Goal: Task Accomplishment & Management: Complete application form

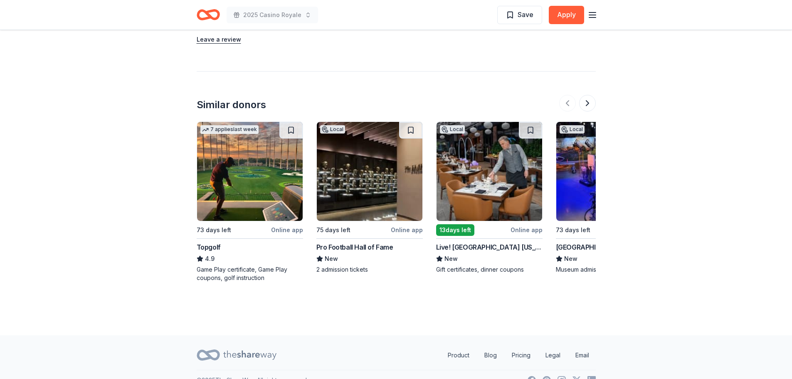
scroll to position [897, 0]
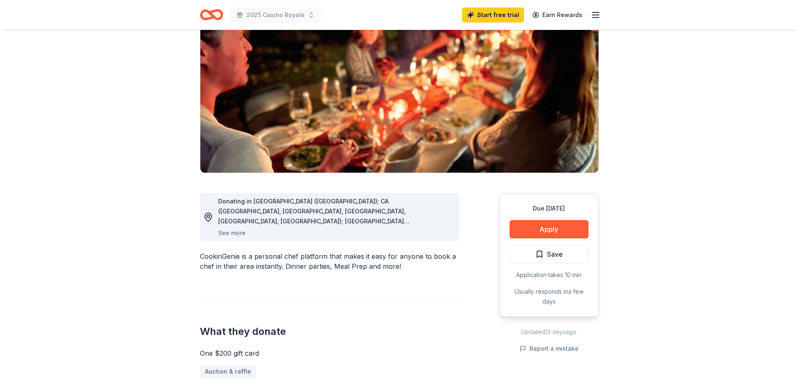
scroll to position [83, 0]
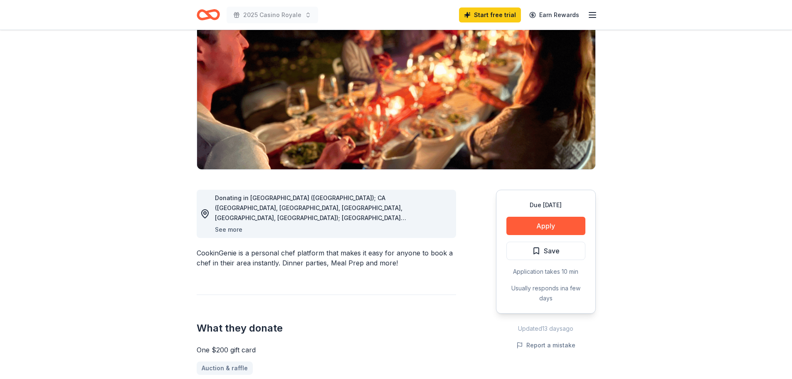
click at [231, 230] on button "See more" at bounding box center [228, 230] width 27 height 10
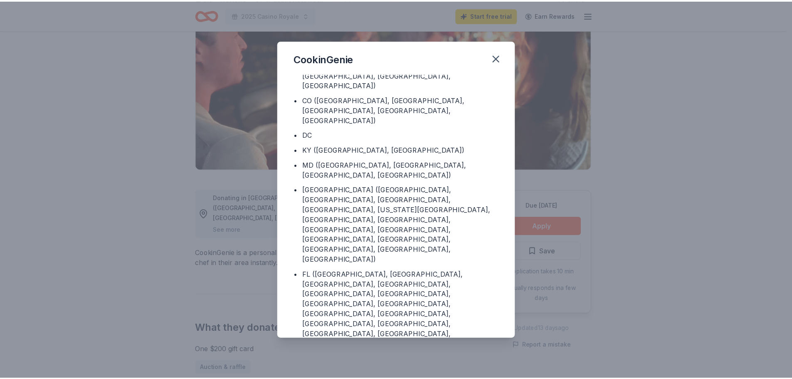
scroll to position [44, 0]
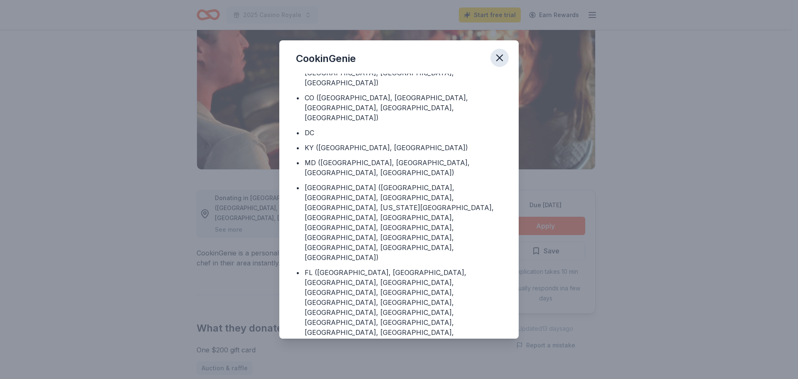
click at [505, 60] on button "button" at bounding box center [500, 58] width 18 height 18
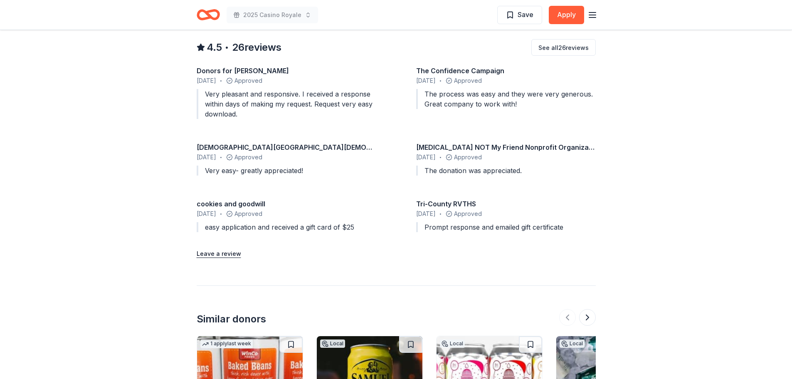
scroll to position [957, 0]
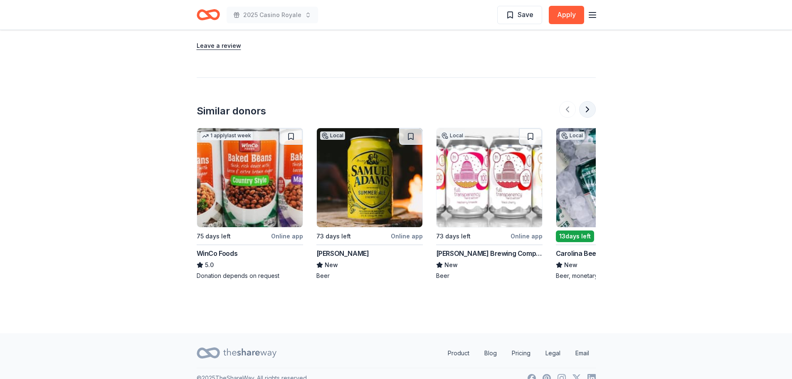
click at [590, 113] on button at bounding box center [587, 109] width 17 height 17
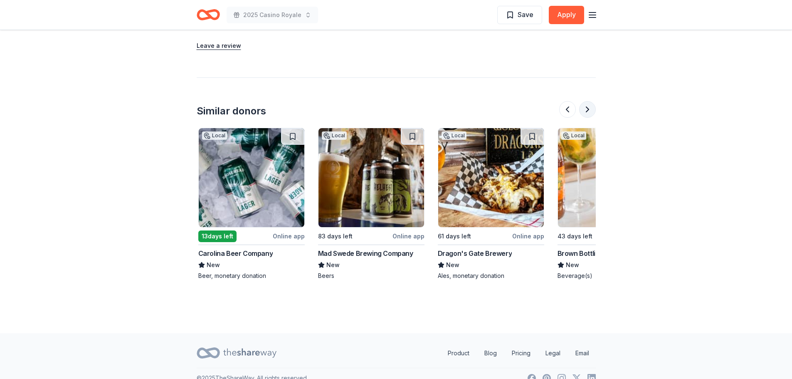
scroll to position [0, 359]
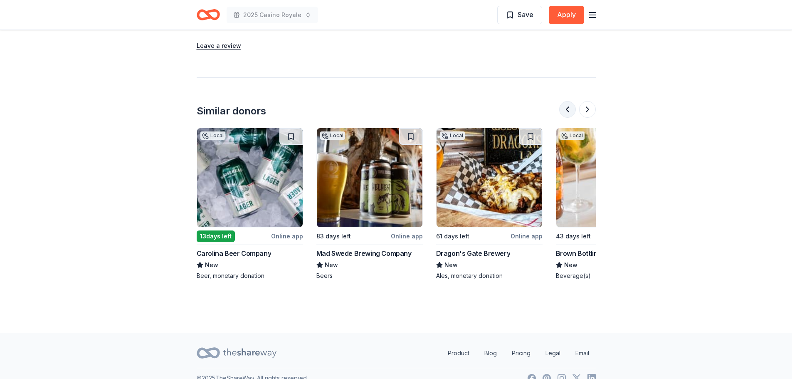
click at [568, 112] on button at bounding box center [567, 109] width 17 height 17
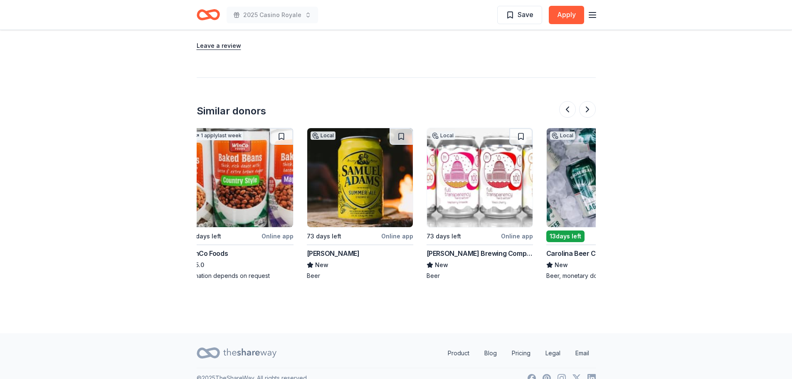
scroll to position [0, 0]
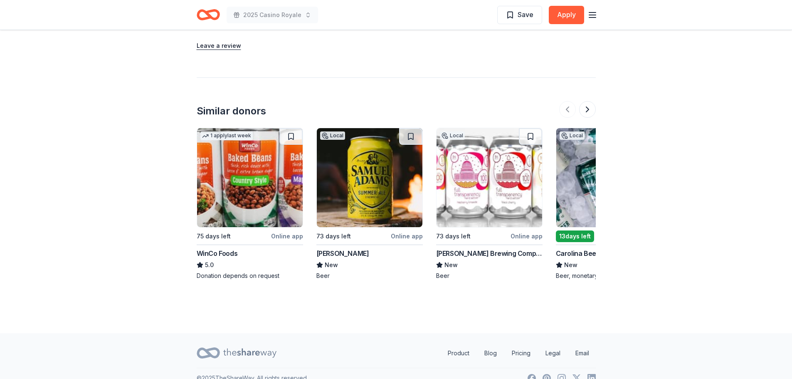
click at [341, 257] on div "Samuel Adams" at bounding box center [342, 253] width 53 height 10
click at [588, 118] on div "Similar donors 1 apply last week 75 days left Online app WinCo Foods 5.0 Donati…" at bounding box center [396, 178] width 399 height 203
click at [587, 111] on button at bounding box center [587, 109] width 17 height 17
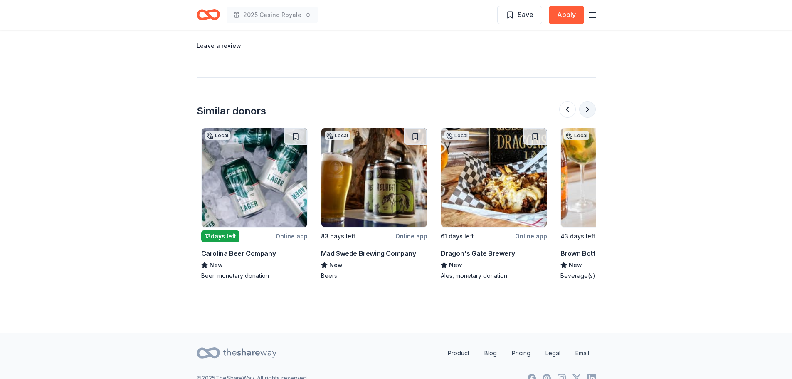
scroll to position [0, 359]
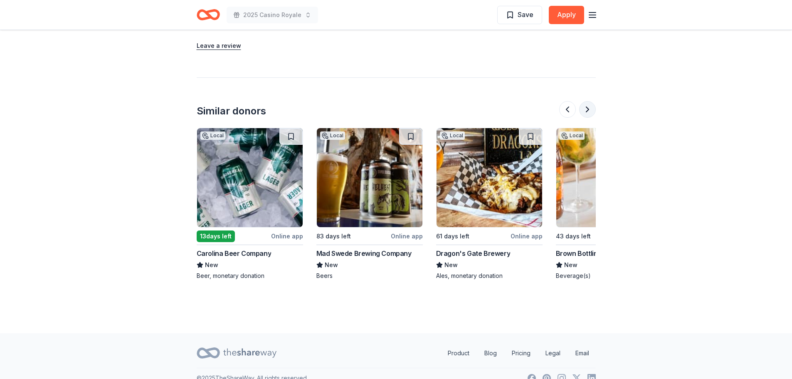
click at [587, 111] on button at bounding box center [587, 109] width 17 height 17
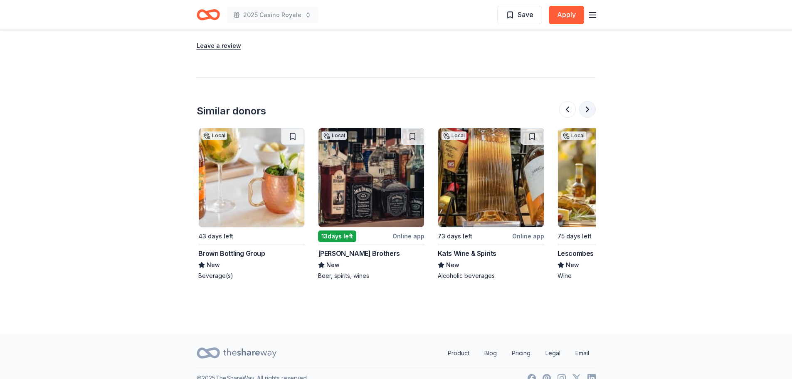
scroll to position [0, 719]
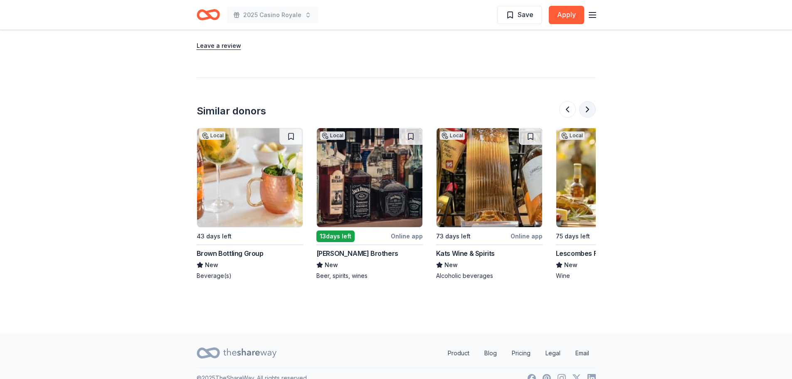
click at [587, 111] on button at bounding box center [587, 109] width 17 height 17
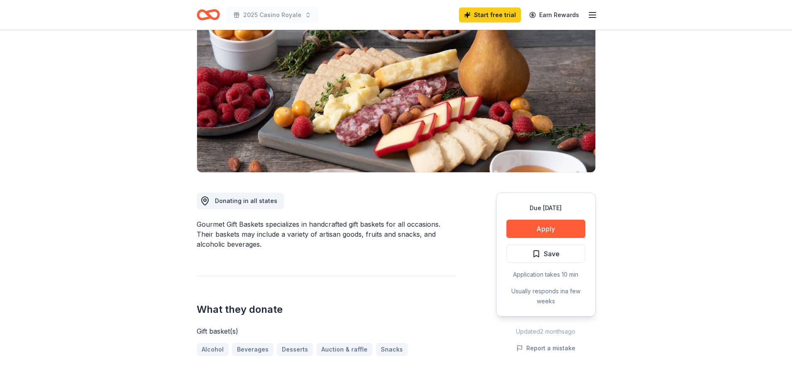
scroll to position [0, 0]
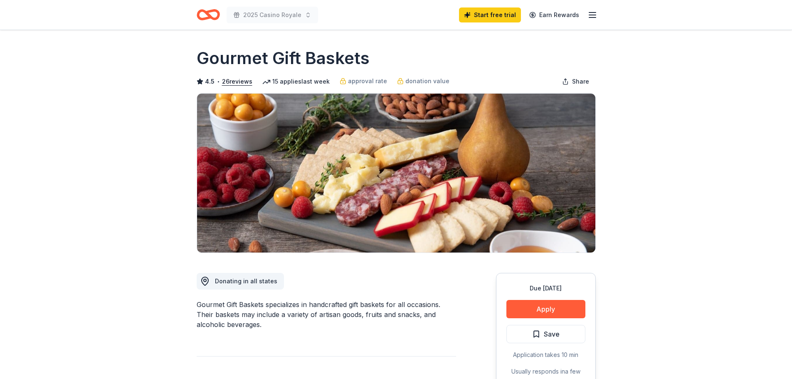
click at [595, 14] on icon "button" at bounding box center [593, 15] width 10 height 10
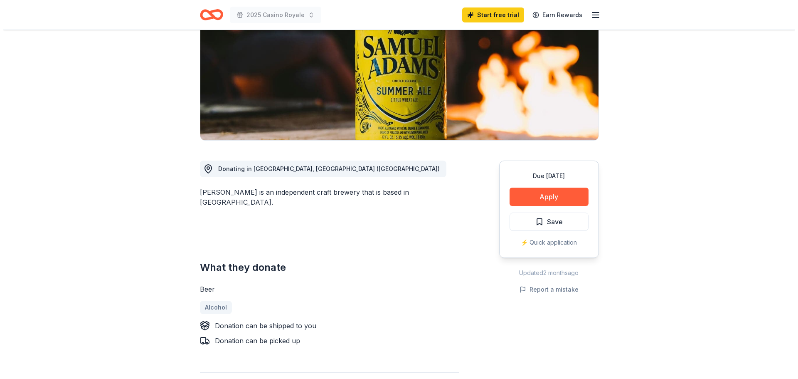
scroll to position [125, 0]
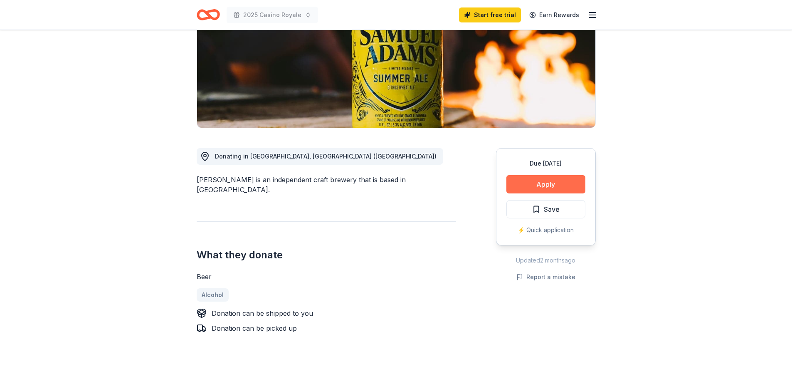
click at [520, 176] on button "Apply" at bounding box center [546, 184] width 79 height 18
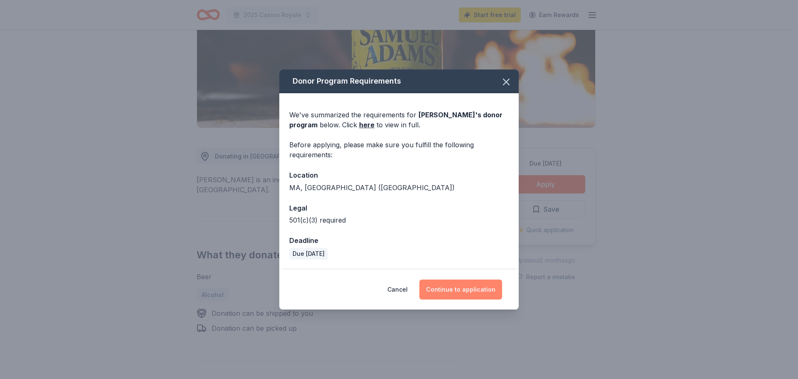
click at [460, 290] on button "Continue to application" at bounding box center [461, 289] width 83 height 20
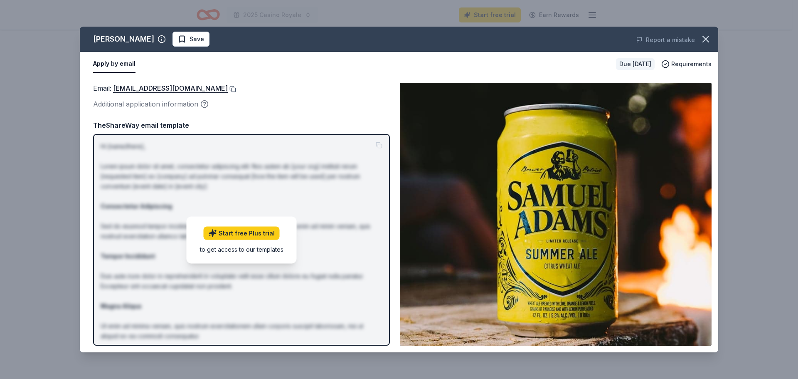
click at [228, 87] on button at bounding box center [232, 89] width 8 height 7
